Goal: Task Accomplishment & Management: Complete application form

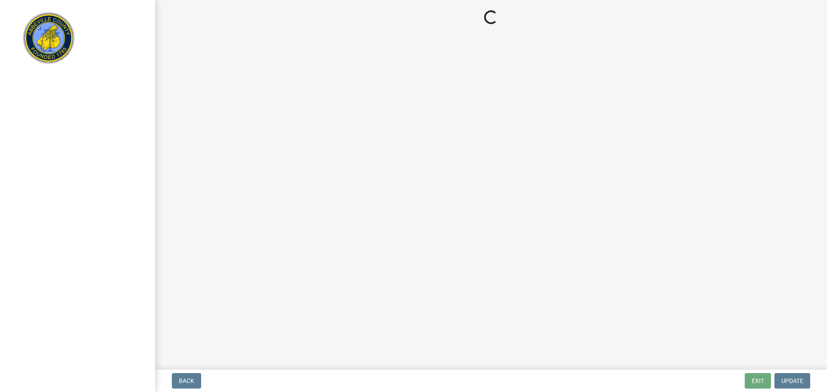
select select "3: 3"
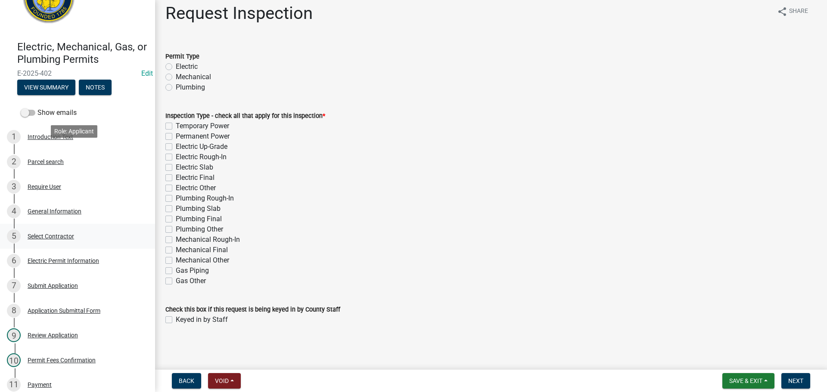
scroll to position [129, 0]
